Goal: Information Seeking & Learning: Learn about a topic

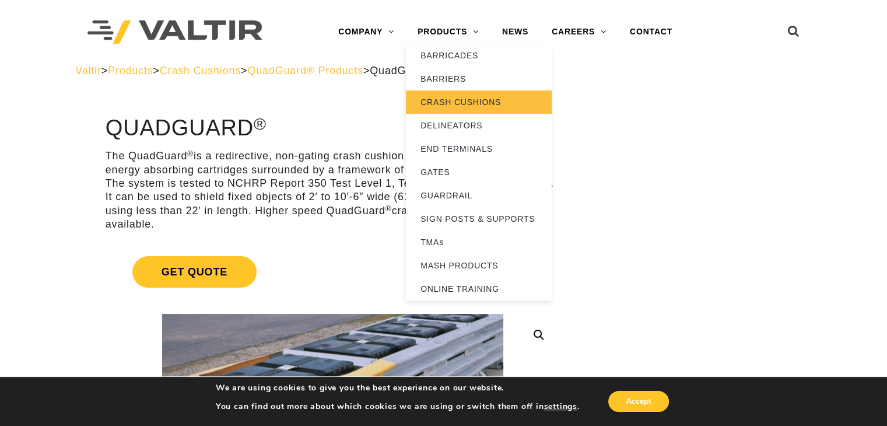
click at [450, 94] on link "CRASH CUSHIONS" at bounding box center [479, 101] width 146 height 23
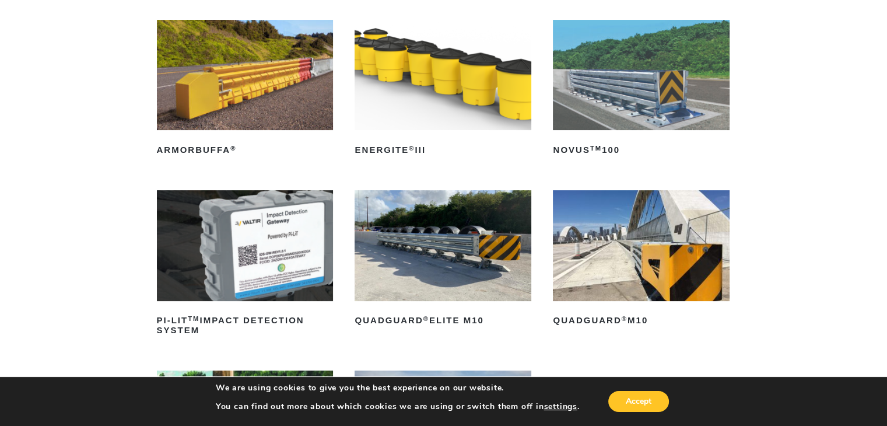
scroll to position [180, 0]
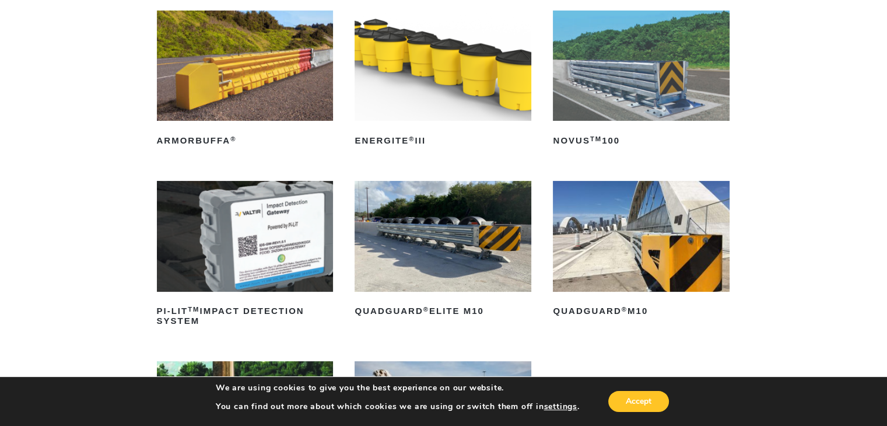
click at [667, 235] on img at bounding box center [641, 236] width 177 height 110
